Goal: Task Accomplishment & Management: Manage account settings

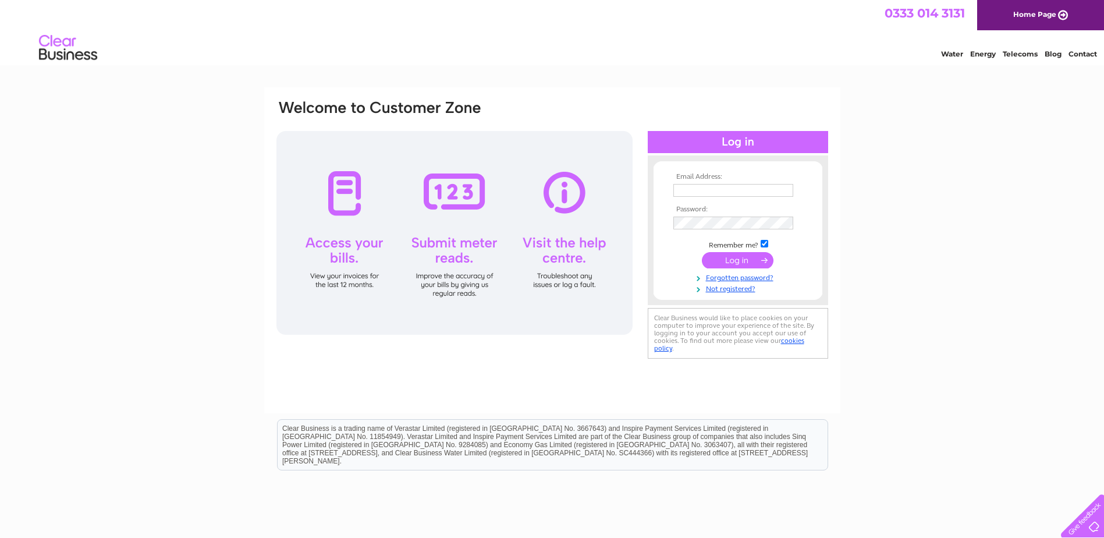
click at [684, 189] on input "text" at bounding box center [733, 190] width 120 height 13
click at [680, 189] on input "nuot8091revO" at bounding box center [733, 191] width 121 height 14
type input "Nuot8091revO"
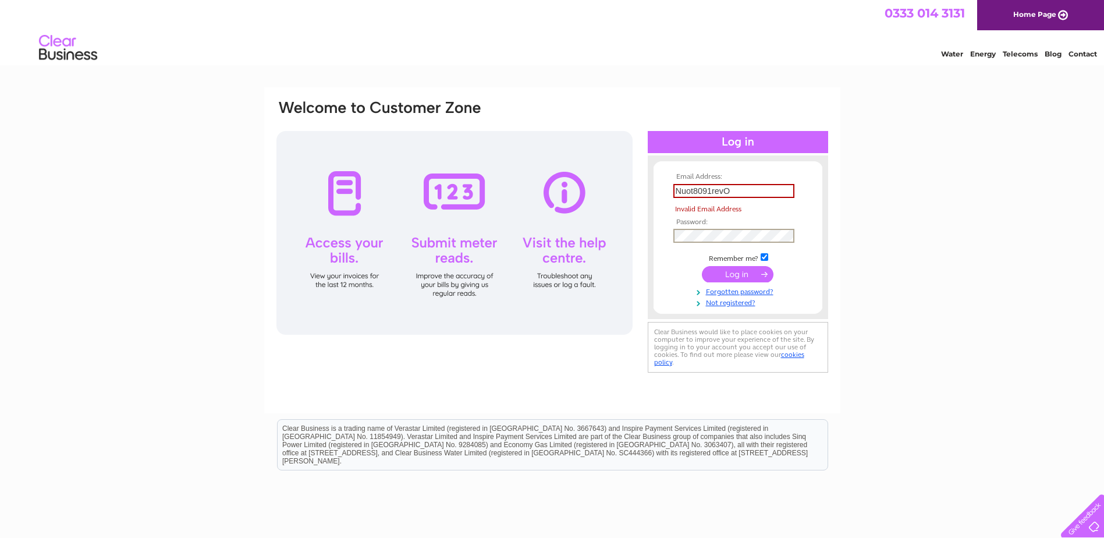
click at [699, 223] on tbody "Email Address: Nuot8091revO Invalid Email Address Password: Remember me? Forgot…" at bounding box center [738, 240] width 135 height 134
drag, startPoint x: 677, startPoint y: 190, endPoint x: 747, endPoint y: 187, distance: 69.9
click at [747, 187] on input "Nuot8091revO" at bounding box center [733, 191] width 121 height 14
click at [686, 191] on input "text" at bounding box center [733, 191] width 121 height 14
type input "[EMAIL_ADDRESS][DOMAIN_NAME]"
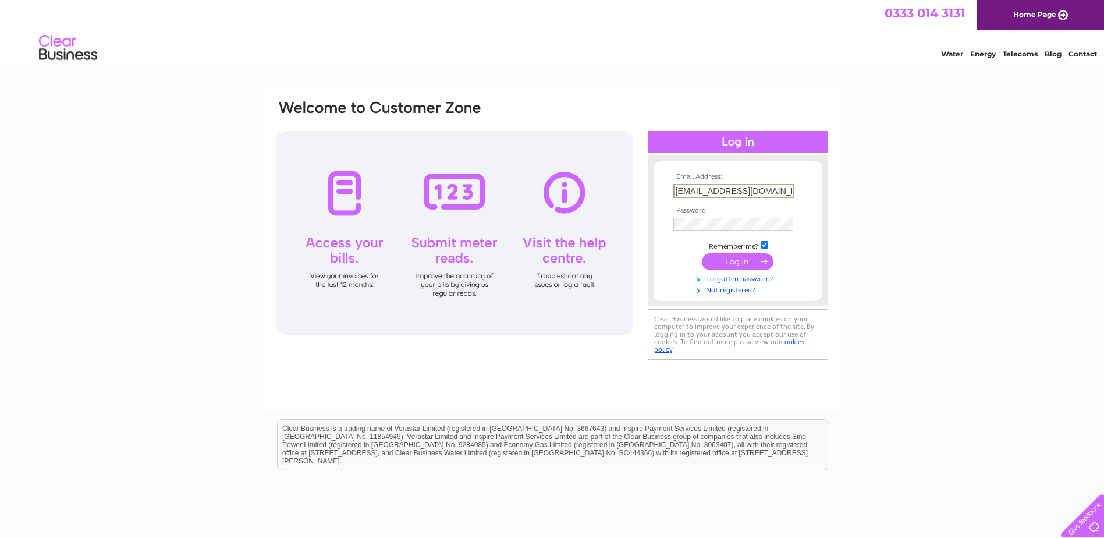
click at [736, 261] on input "submit" at bounding box center [738, 261] width 72 height 16
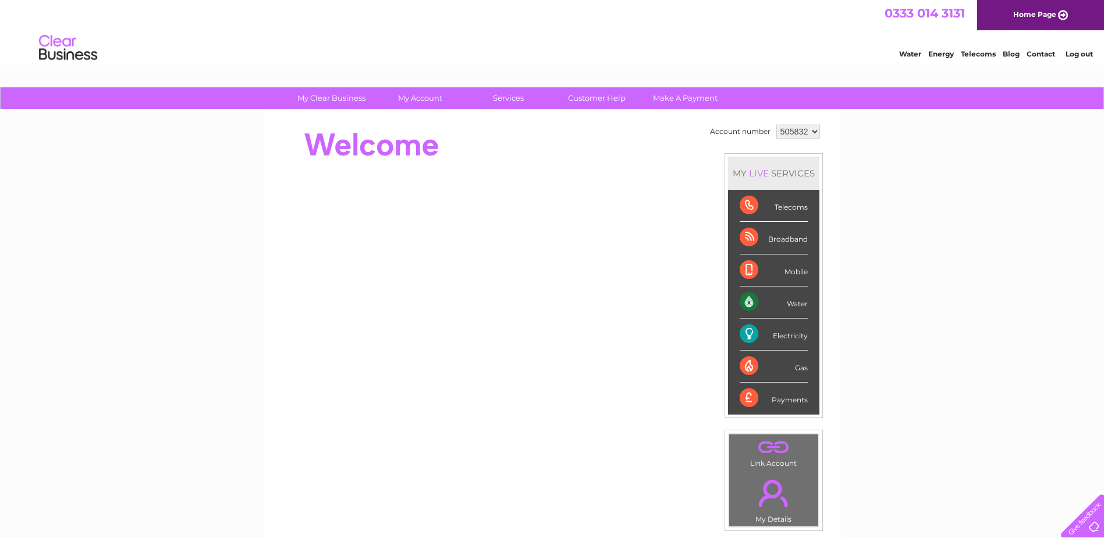
click at [771, 237] on div "Broadband" at bounding box center [774, 238] width 68 height 32
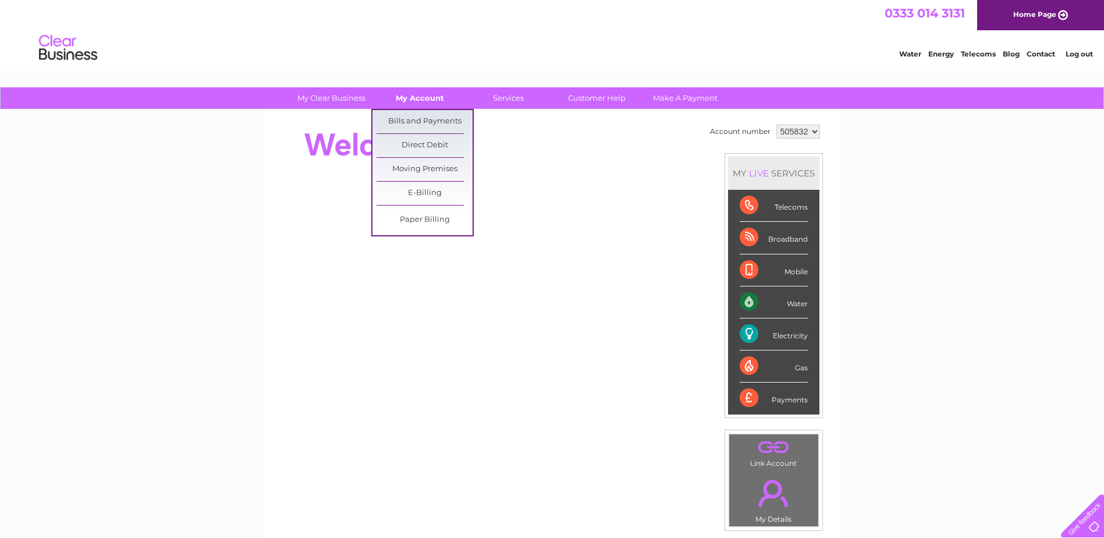
click at [416, 102] on link "My Account" at bounding box center [420, 98] width 96 height 22
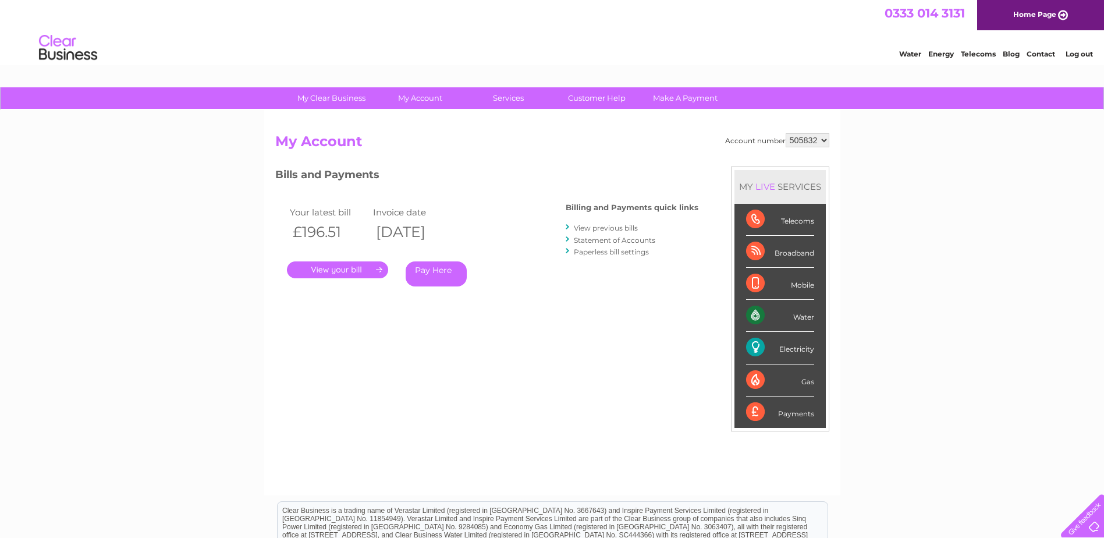
click at [800, 224] on div "Telecoms" at bounding box center [780, 220] width 68 height 32
click at [757, 221] on div "Telecoms" at bounding box center [780, 220] width 68 height 32
click at [774, 250] on div "Broadband" at bounding box center [780, 252] width 68 height 32
click at [757, 412] on div "Payments" at bounding box center [780, 411] width 68 height 31
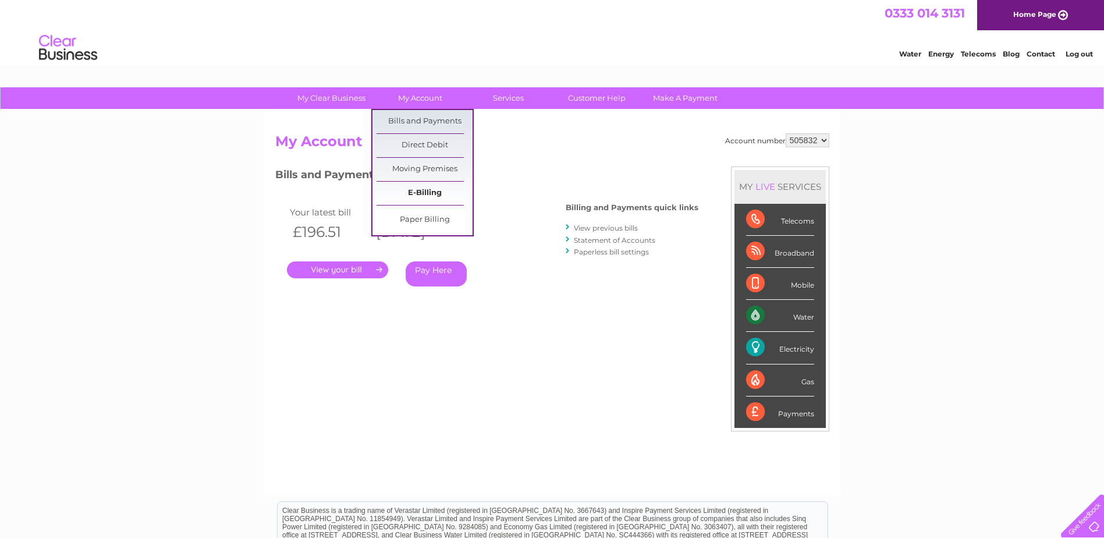
click at [419, 197] on link "E-Billing" at bounding box center [425, 193] width 96 height 23
click at [419, 192] on link "E-Billing" at bounding box center [425, 193] width 96 height 23
click at [418, 100] on link "My Account" at bounding box center [420, 98] width 96 height 22
click at [413, 94] on link "My Account" at bounding box center [420, 98] width 96 height 22
click at [409, 101] on link "My Account" at bounding box center [420, 98] width 96 height 22
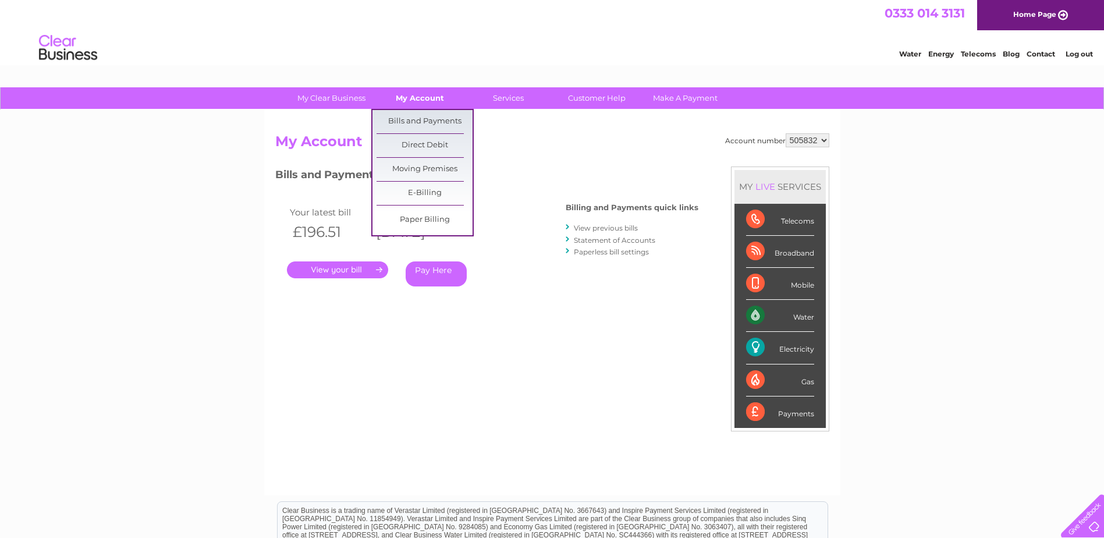
click at [415, 97] on link "My Account" at bounding box center [420, 98] width 96 height 22
click at [417, 99] on link "My Account" at bounding box center [420, 98] width 96 height 22
click at [424, 142] on link "Direct Debit" at bounding box center [425, 145] width 96 height 23
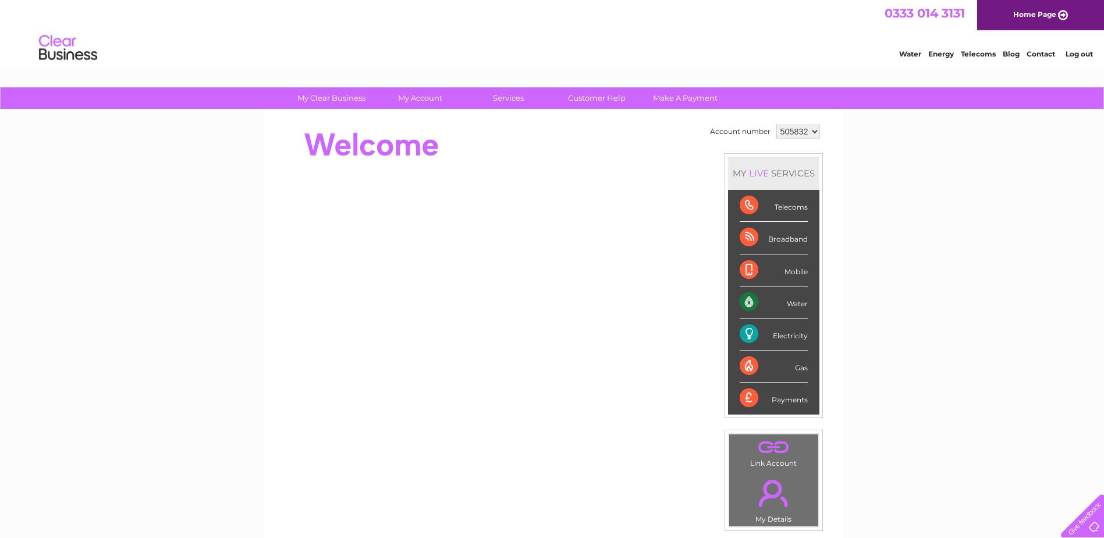
click at [1081, 56] on link "Log out" at bounding box center [1079, 53] width 27 height 9
